Goal: Check status: Check status

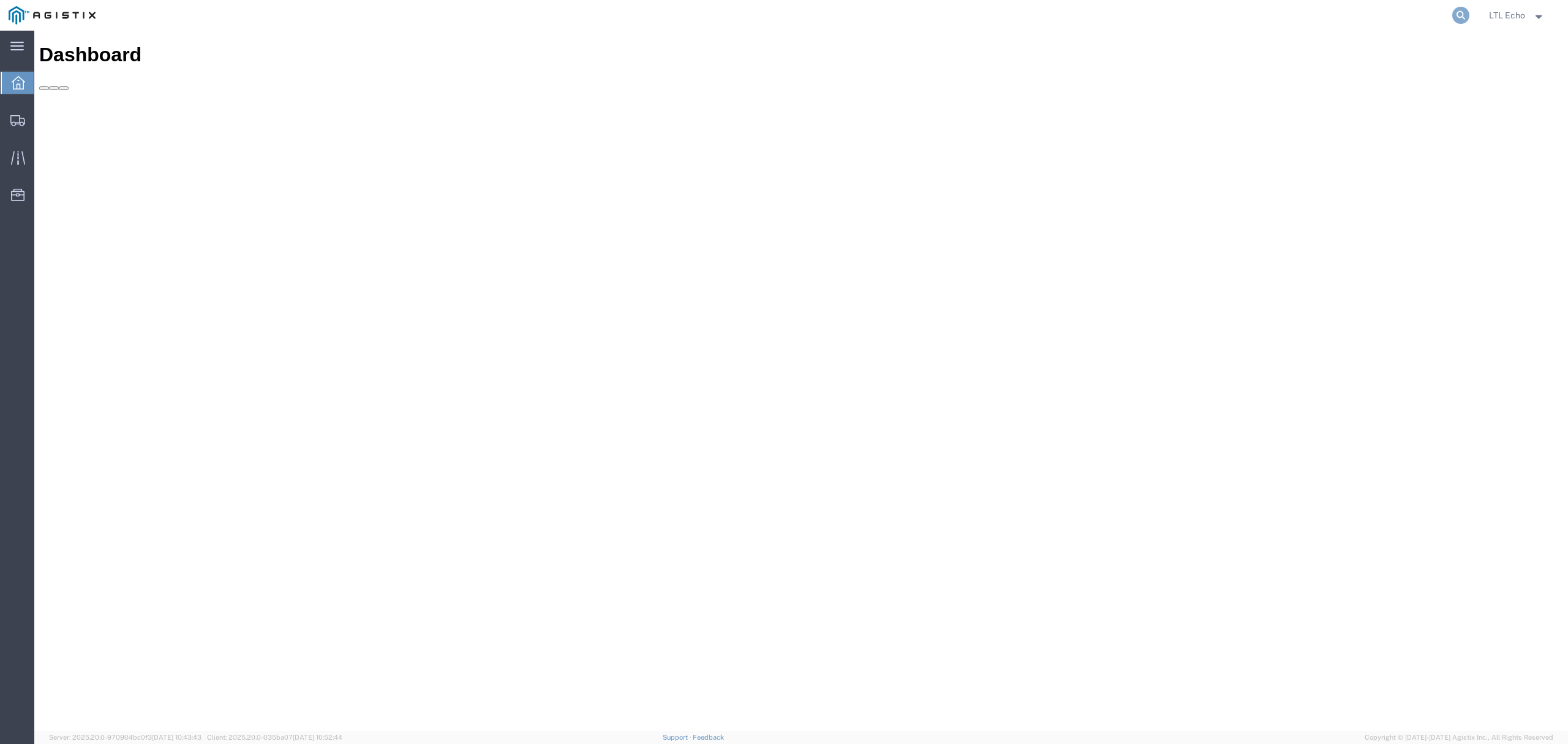
click at [1457, 11] on icon at bounding box center [1460, 15] width 17 height 17
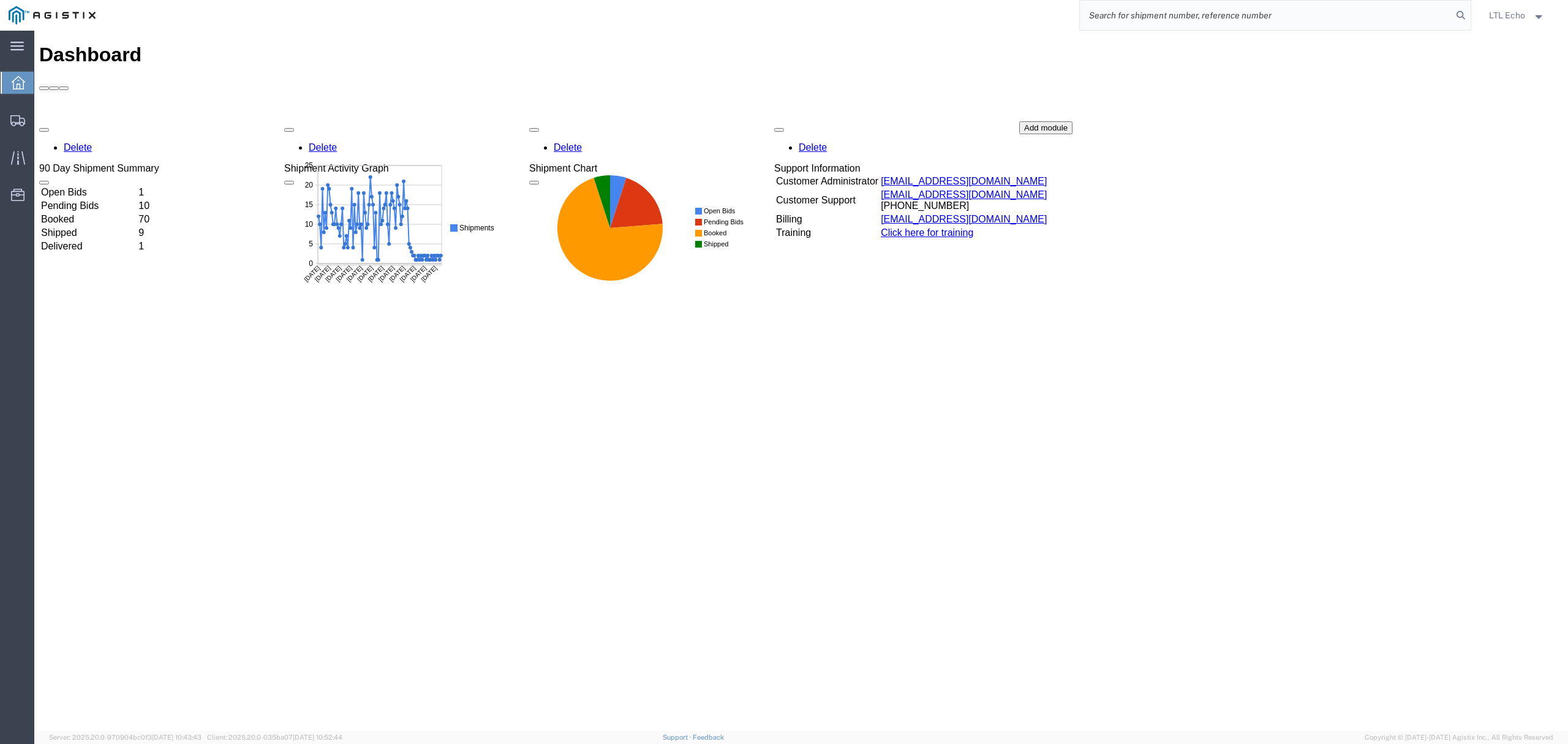
click at [1429, 16] on input "search" at bounding box center [1266, 16] width 372 height 30
paste input "64426463"
drag, startPoint x: 1170, startPoint y: 11, endPoint x: 882, endPoint y: -21, distance: 289.8
click at [882, 0] on html "main_menu Created with Sketch. Collapse Menu Dashboard Shipments Traffic Resour…" at bounding box center [784, 372] width 1568 height 744
paste input "56640968"
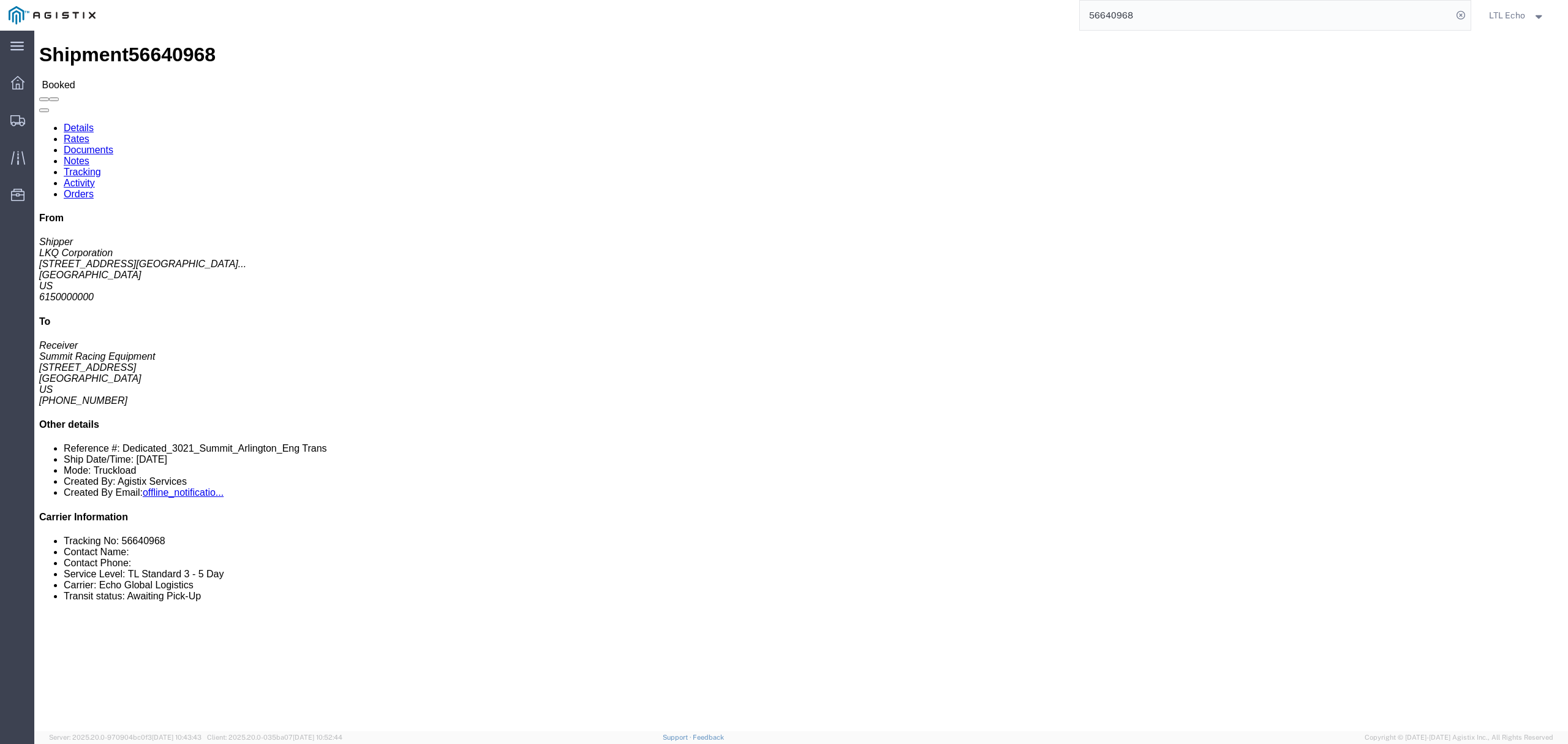
click link "Rates"
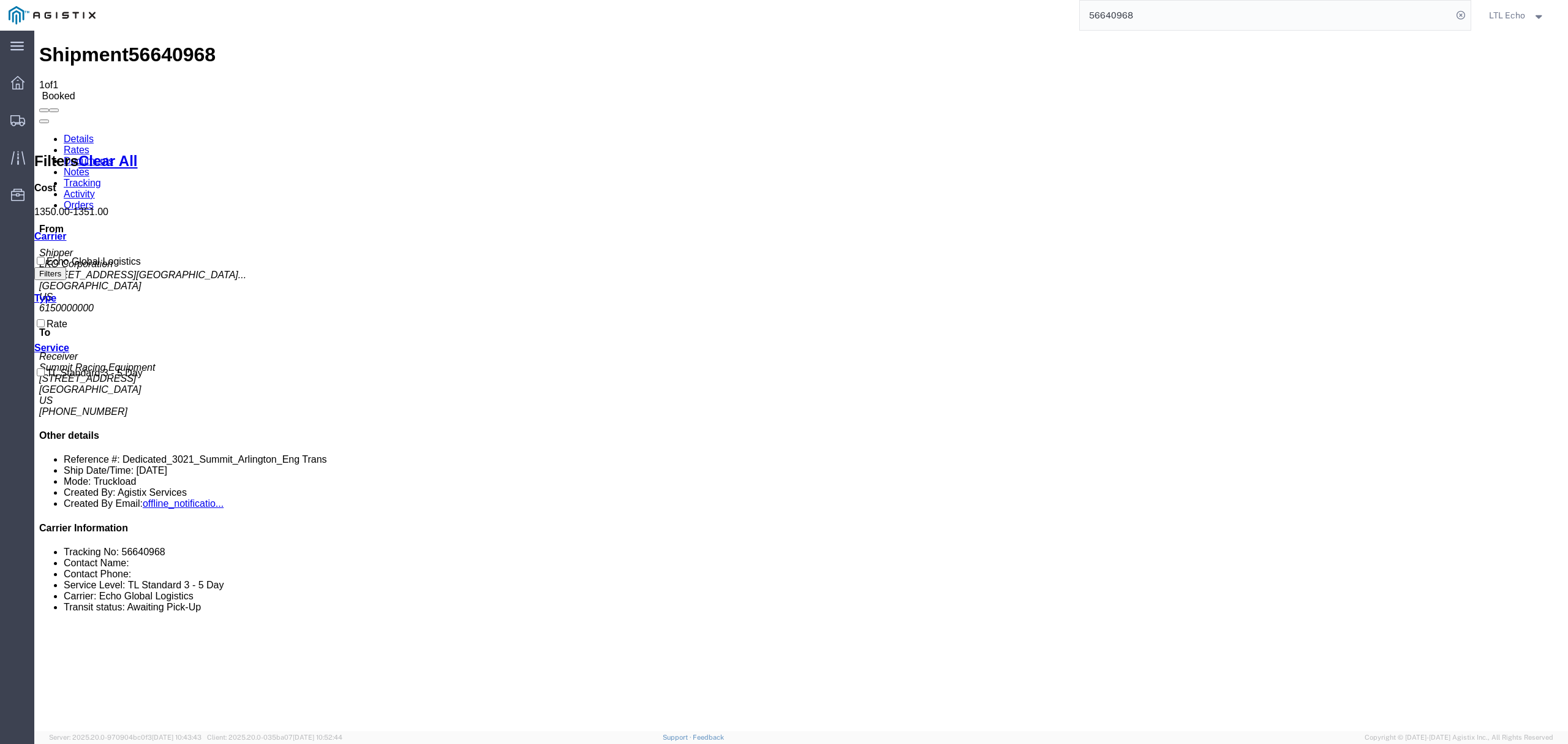
click at [114, 155] on link "Documents" at bounding box center [88, 161] width 50 height 10
click at [89, 166] on link "Notes" at bounding box center [77, 172] width 26 height 10
click at [101, 178] on link "Tracking" at bounding box center [82, 183] width 37 height 10
click at [95, 189] on link "Activity" at bounding box center [79, 194] width 31 height 10
click at [94, 200] on link "Orders" at bounding box center [79, 205] width 30 height 10
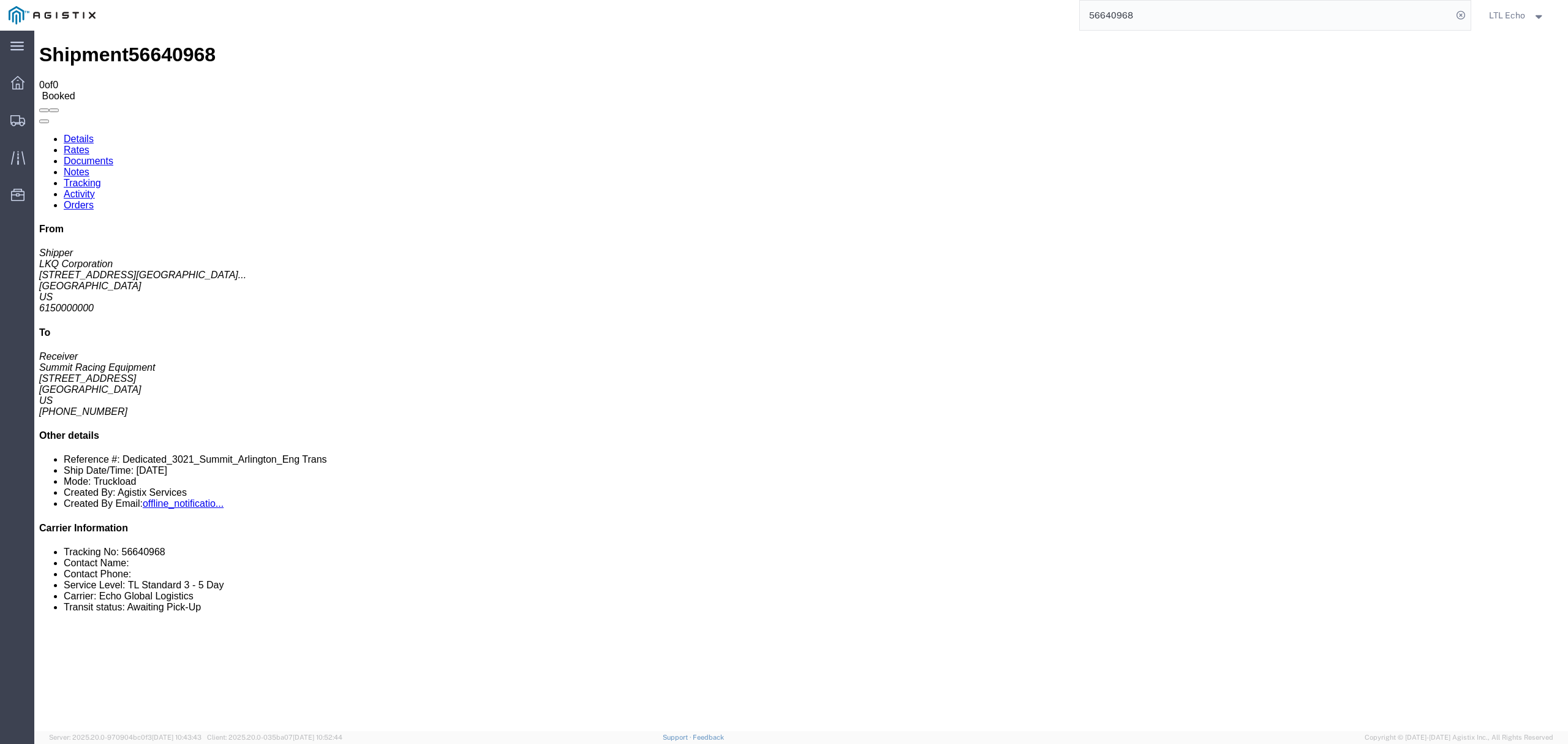
click at [92, 134] on link "Details" at bounding box center [79, 139] width 30 height 10
click span "56640968"
copy span "56640968"
click div "Ship From LKQ Corporation (Shipper) [STREET_ADDRESS] Ship To Summit Racing Equi…"
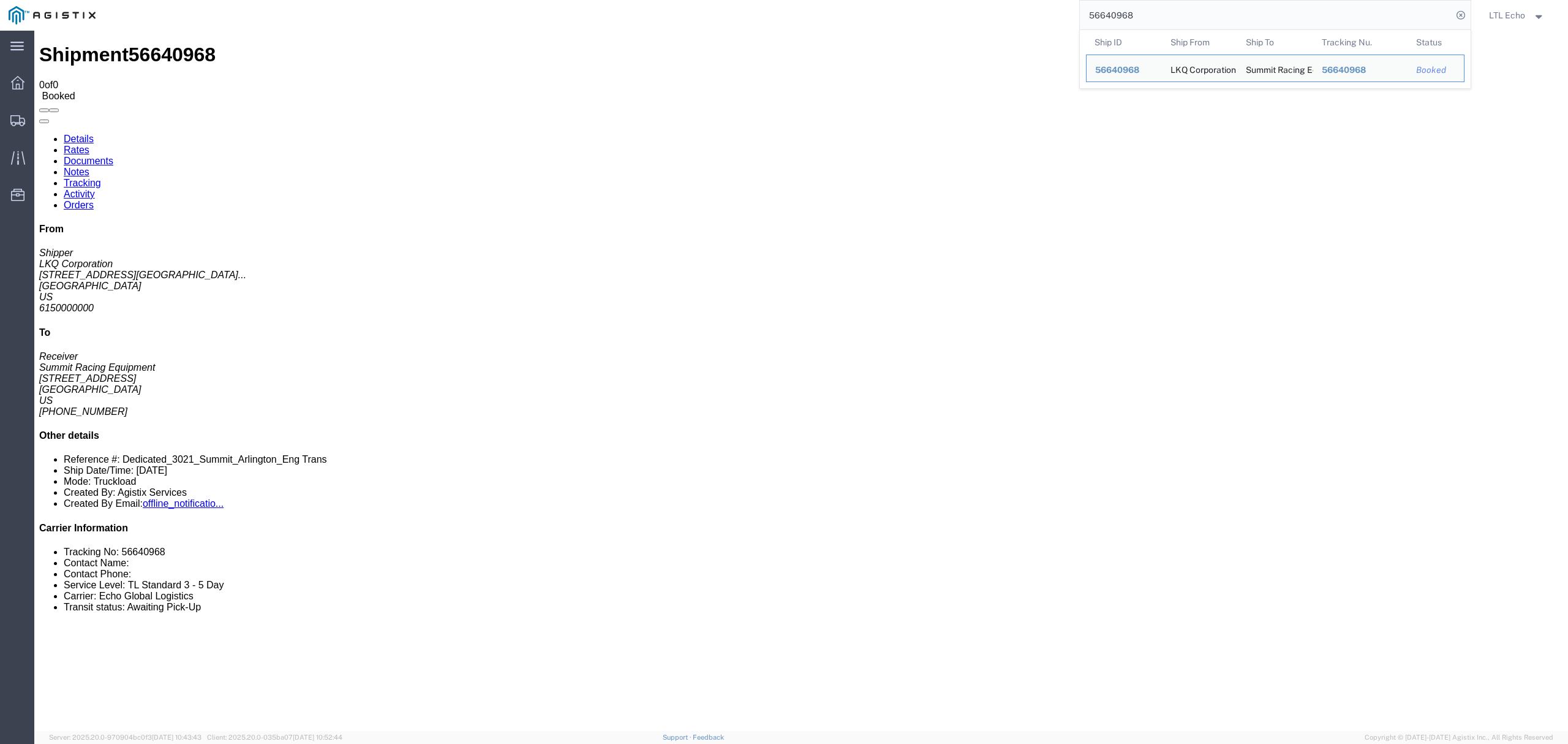
drag, startPoint x: 1151, startPoint y: 23, endPoint x: 957, endPoint y: -7, distance: 196.3
click at [957, 0] on html "main_menu Created with Sketch. Collapse Menu Dashboard Shipments Traffic Resour…" at bounding box center [784, 372] width 1568 height 744
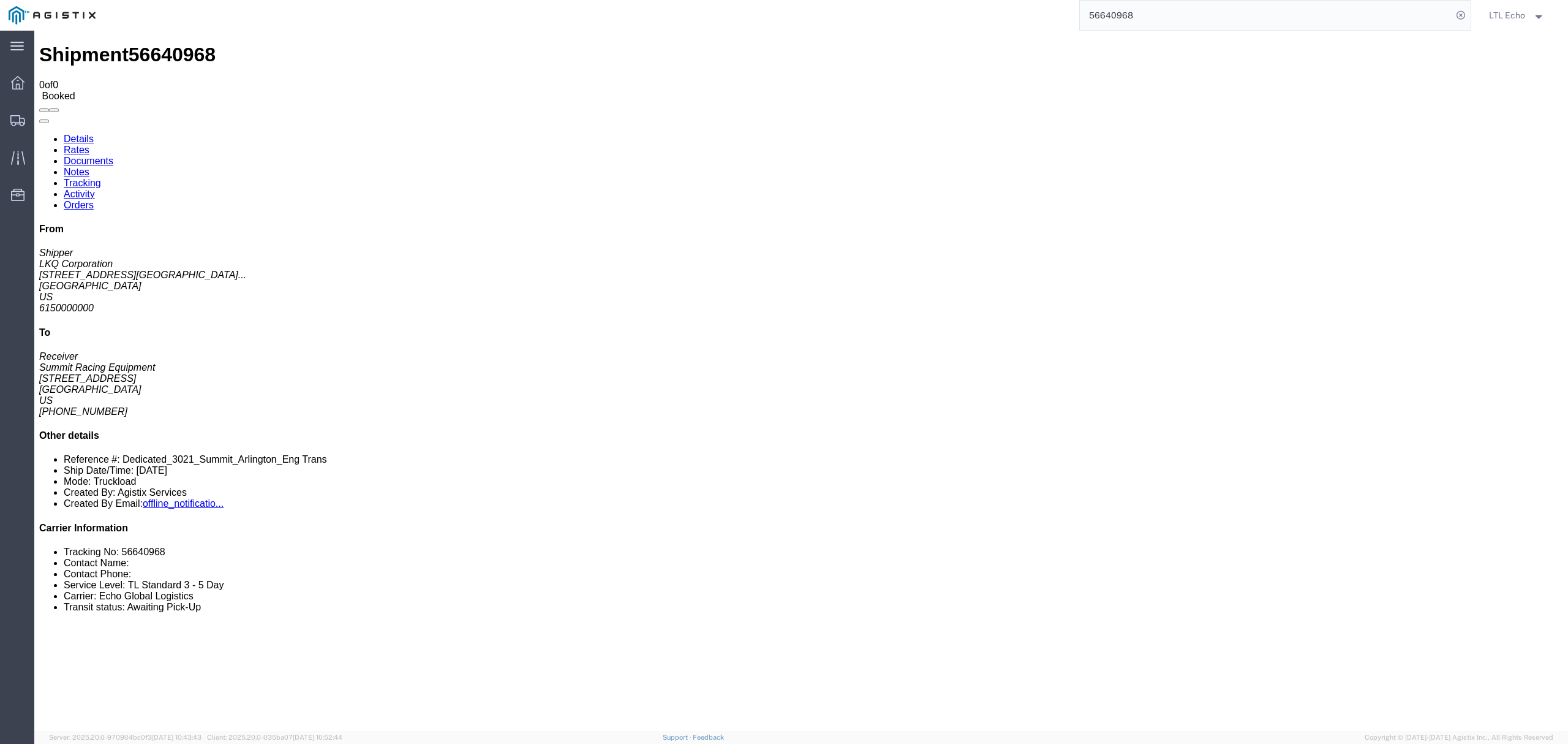
paste input "789611"
type input "56789611"
